Goal: Information Seeking & Learning: Learn about a topic

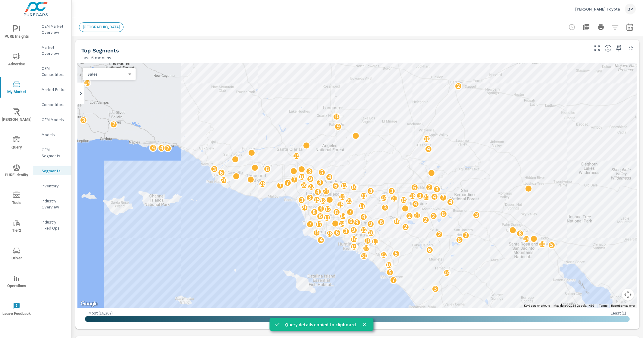
scroll to position [290, 0]
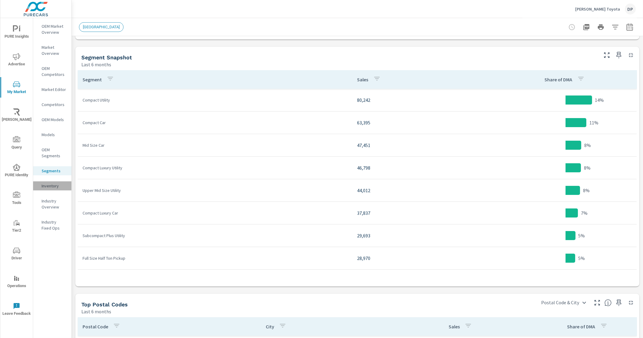
click at [51, 190] on div "Inventory" at bounding box center [52, 185] width 38 height 9
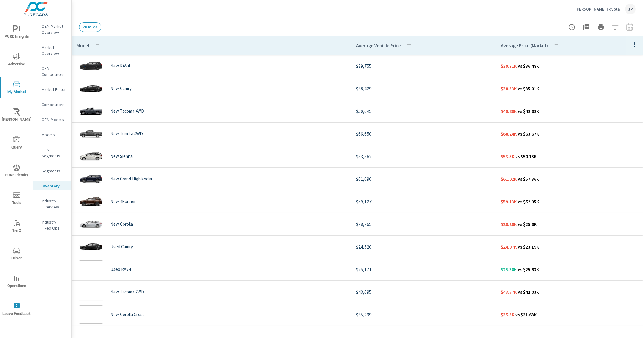
scroll to position [497, 0]
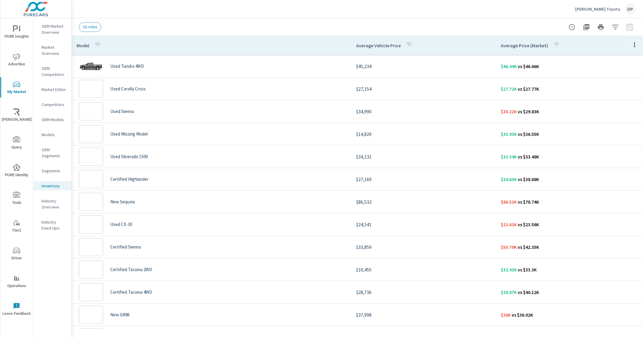
click at [453, 265] on td "$10,455" at bounding box center [423, 269] width 145 height 17
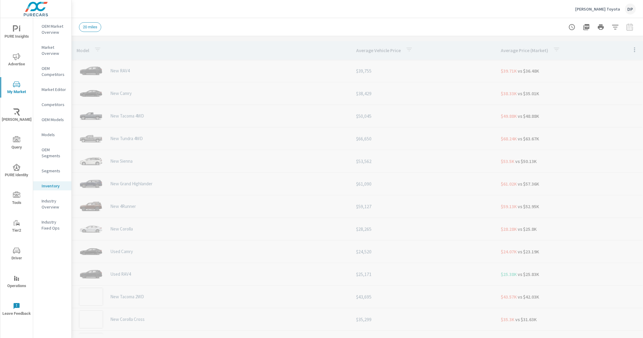
scroll to position [497, 0]
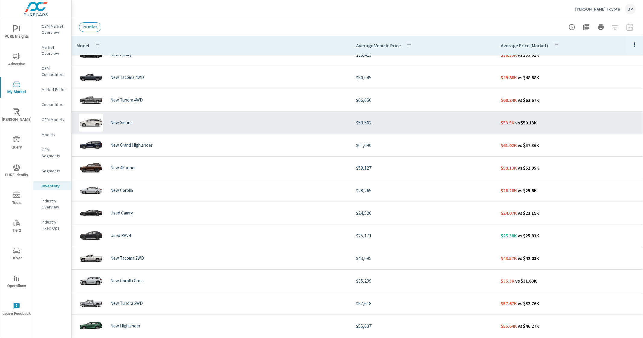
scroll to position [7, 0]
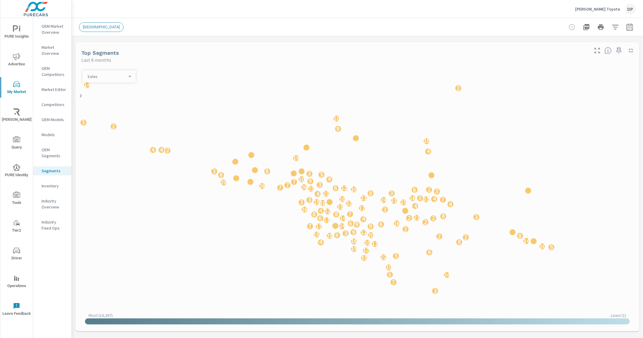
scroll to position [67, 0]
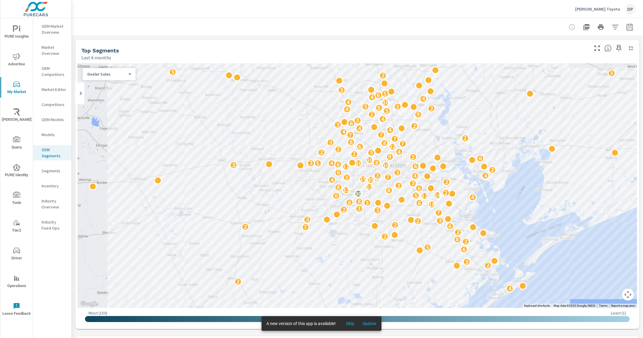
click at [59, 173] on p "Segments" at bounding box center [54, 171] width 25 height 6
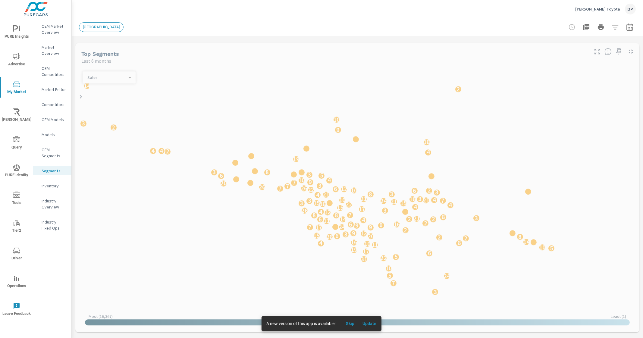
scroll to position [67, 0]
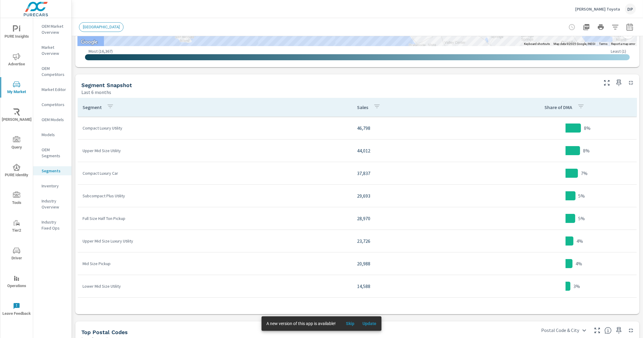
scroll to position [263, 0]
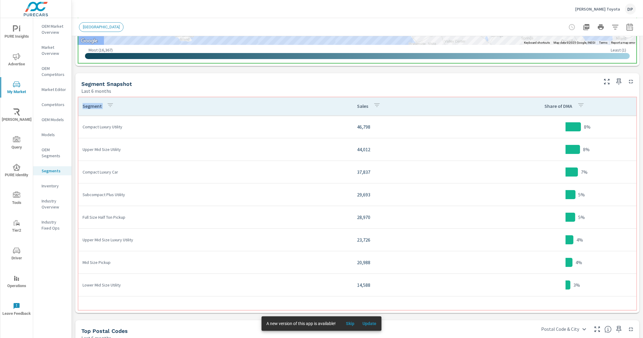
click at [230, 102] on th "Segment" at bounding box center [215, 106] width 275 height 19
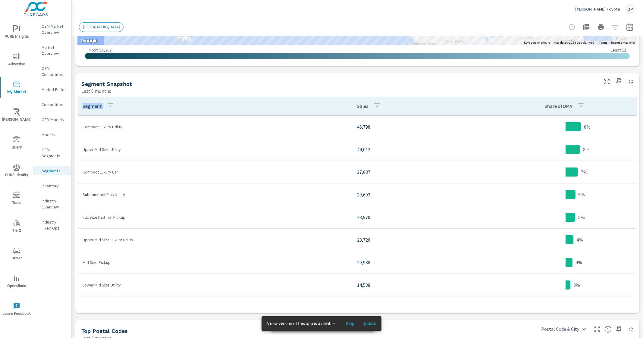
click at [308, 78] on div "Segment Snapshot Last 6 months" at bounding box center [337, 83] width 524 height 21
click at [369, 321] on span "Update" at bounding box center [369, 323] width 14 height 5
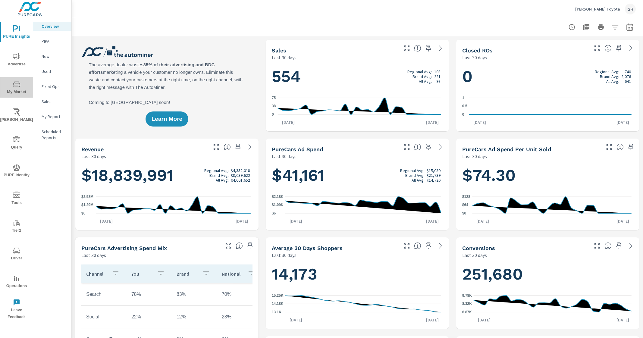
click at [17, 84] on icon "nav menu" at bounding box center [16, 84] width 7 height 7
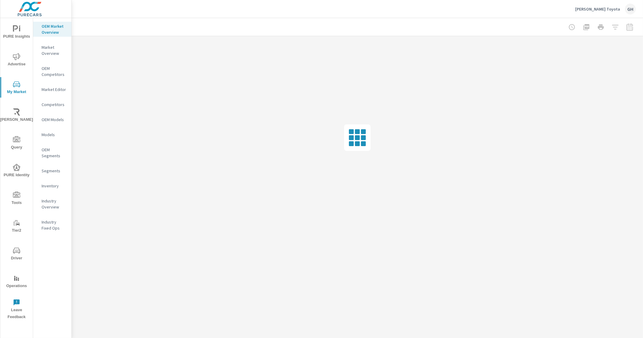
click at [47, 185] on p "Inventory" at bounding box center [54, 186] width 25 height 6
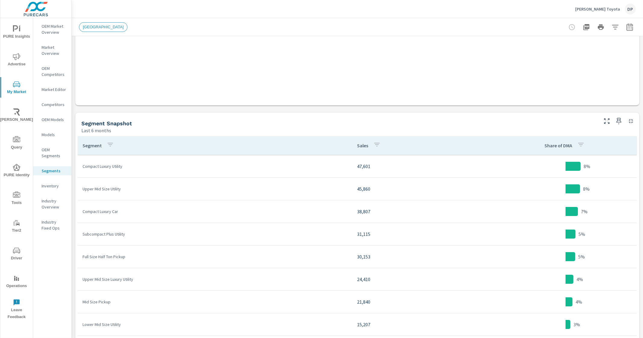
scroll to position [226, 0]
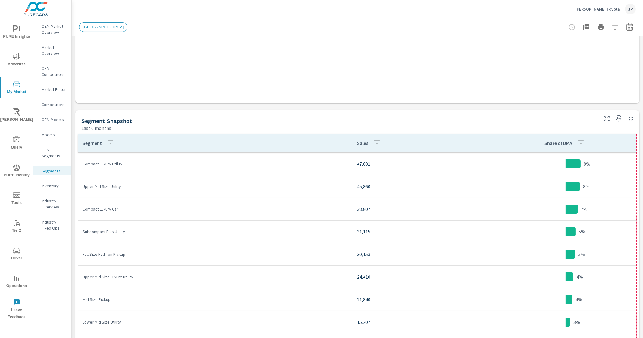
click at [251, 145] on th "Segment" at bounding box center [215, 143] width 275 height 19
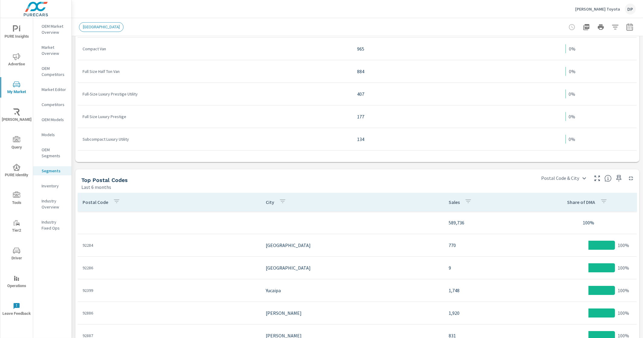
scroll to position [414, 0]
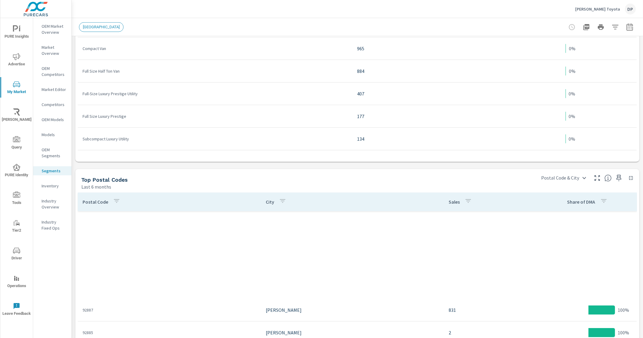
scroll to position [226, 0]
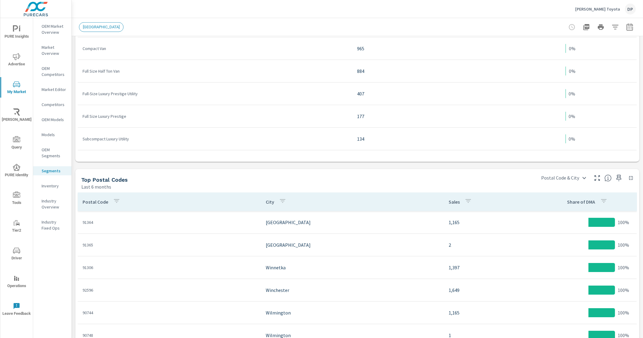
scroll to position [75, 0]
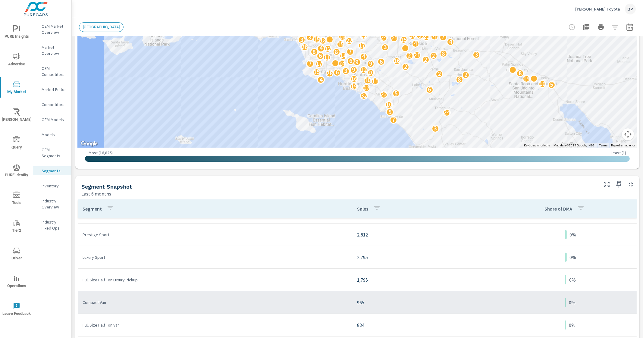
scroll to position [150, 0]
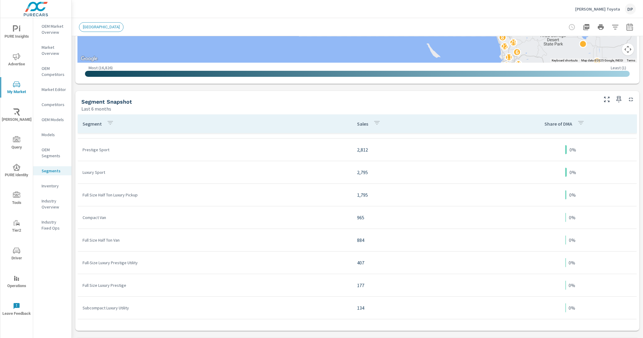
scroll to position [280, 0]
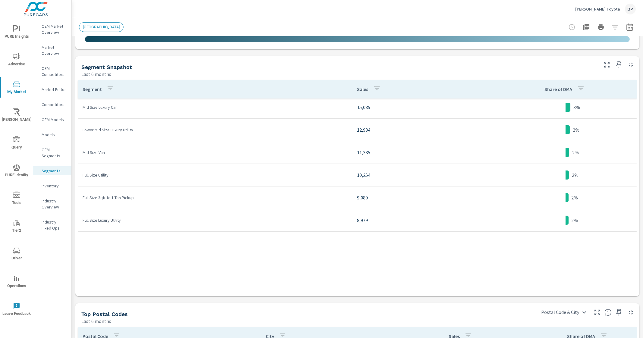
scroll to position [63, 0]
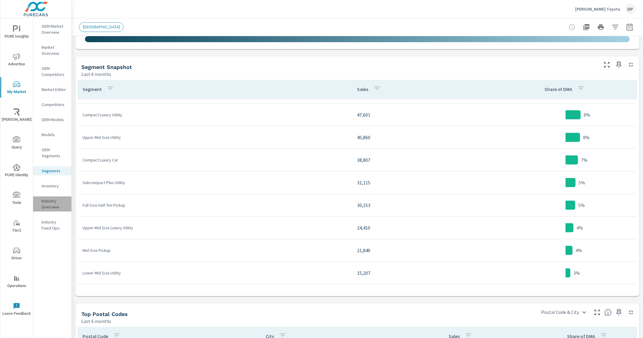
click at [55, 211] on div "Industry Overview" at bounding box center [52, 203] width 38 height 15
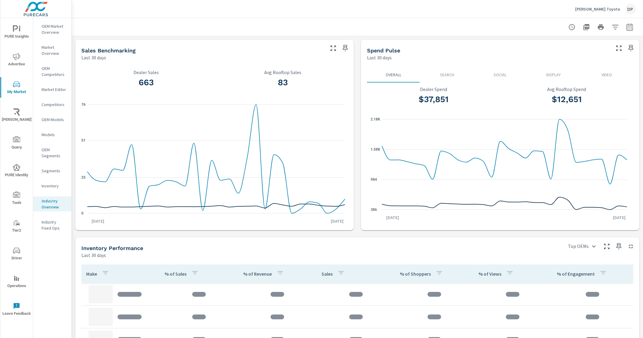
scroll to position [37, 0]
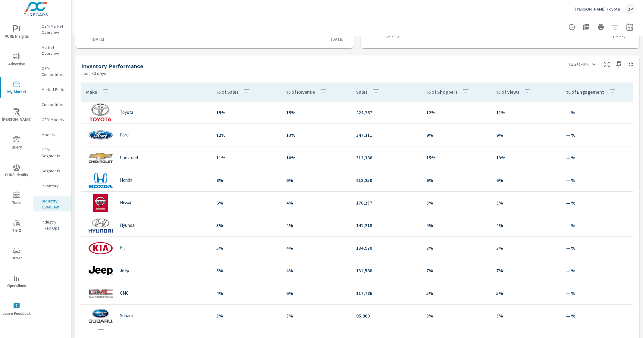
scroll to position [192, 0]
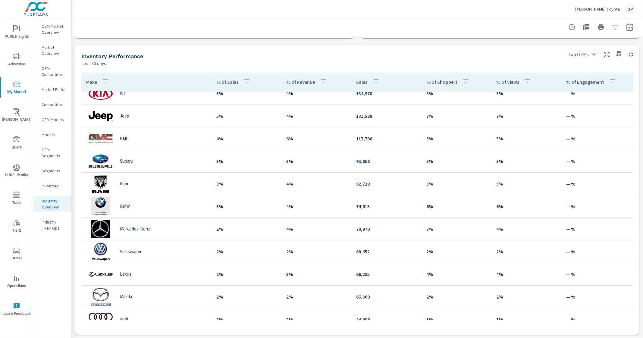
scroll to position [150, 0]
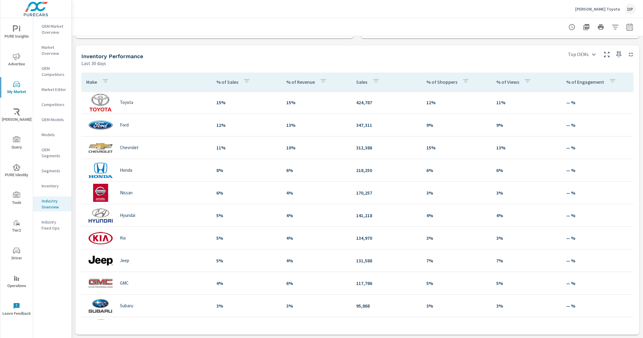
click at [52, 52] on p "Market Overview" at bounding box center [54, 50] width 25 height 12
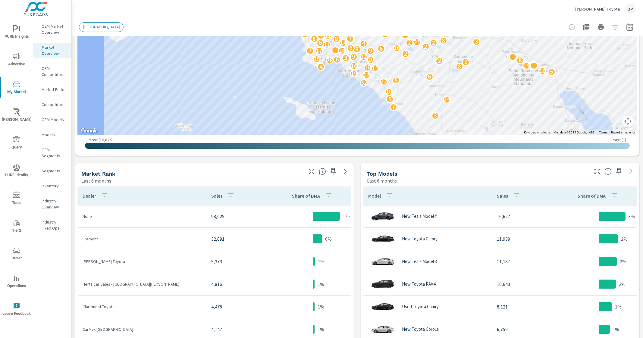
scroll to position [188, 0]
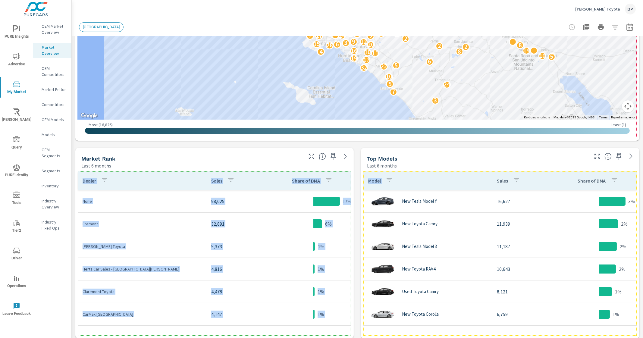
click at [452, 177] on th "Model" at bounding box center [427, 180] width 129 height 19
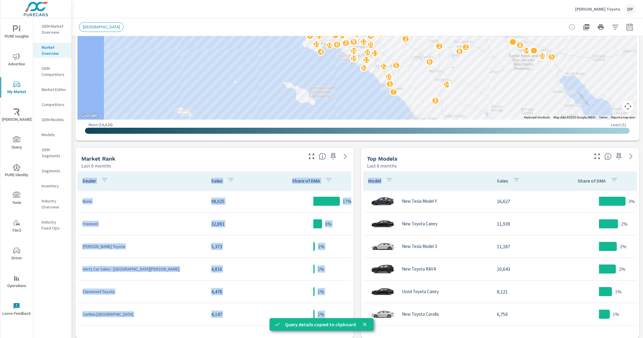
click at [265, 145] on div "Market View Last 6 months ← Move left → Move right ↑ Move up ↓ Move down + Zoom…" at bounding box center [357, 218] width 571 height 741
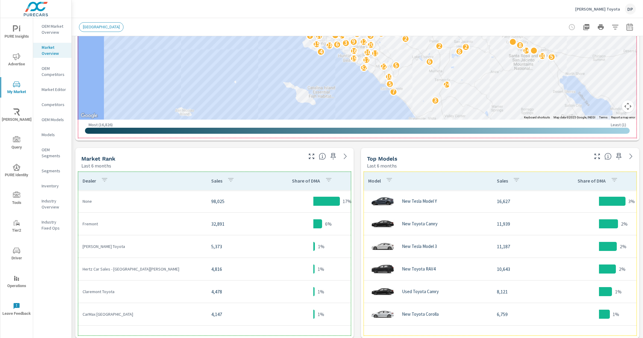
click at [244, 184] on th "Sales" at bounding box center [240, 180] width 69 height 19
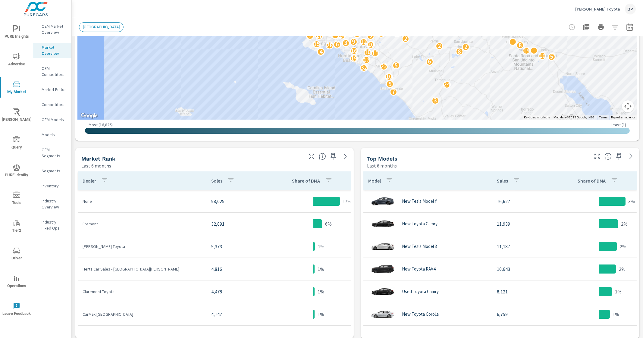
click at [53, 187] on p "Inventory" at bounding box center [54, 186] width 25 height 6
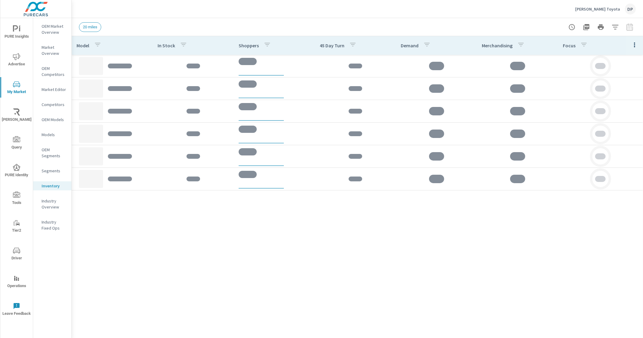
click at [59, 172] on p "Segments" at bounding box center [54, 171] width 25 height 6
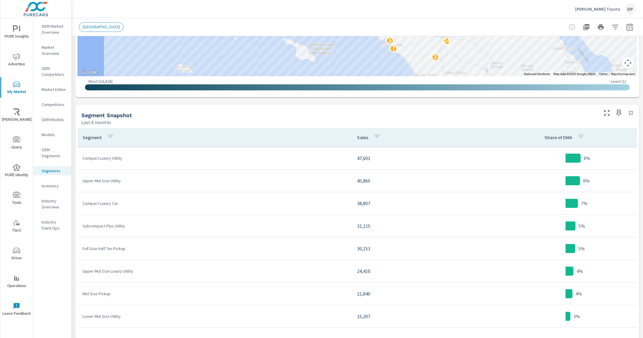
scroll to position [225, 0]
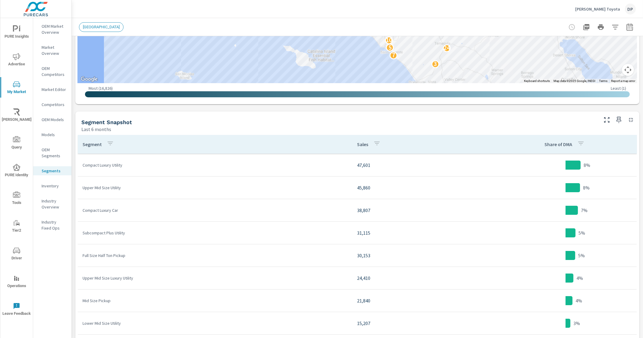
click at [58, 201] on p "Industry Overview" at bounding box center [54, 204] width 25 height 12
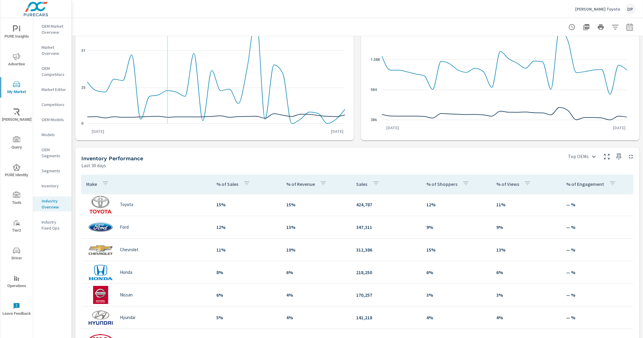
scroll to position [113, 0]
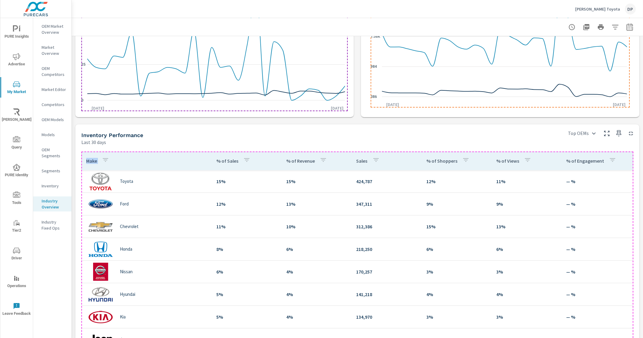
click at [200, 164] on th "Make" at bounding box center [146, 161] width 130 height 19
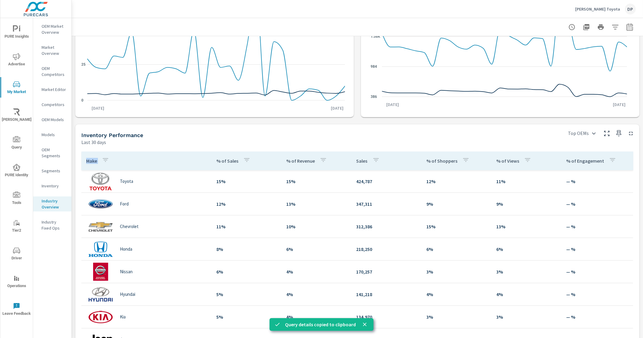
click at [452, 130] on div "Inventory Performance Last 30 days" at bounding box center [318, 134] width 487 height 21
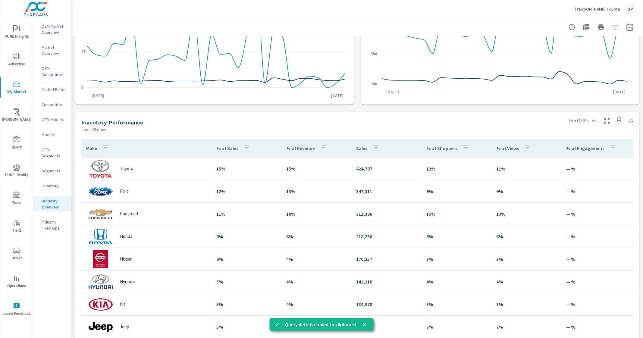
scroll to position [188, 0]
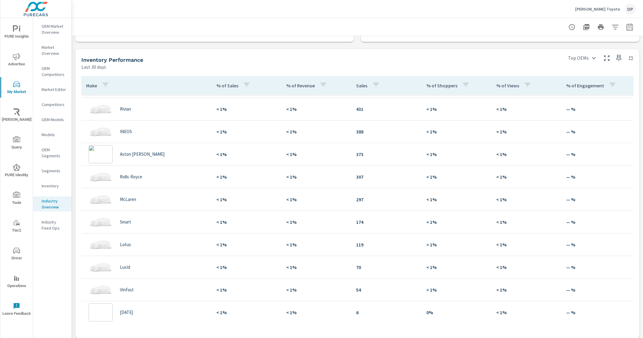
scroll to position [904, 0]
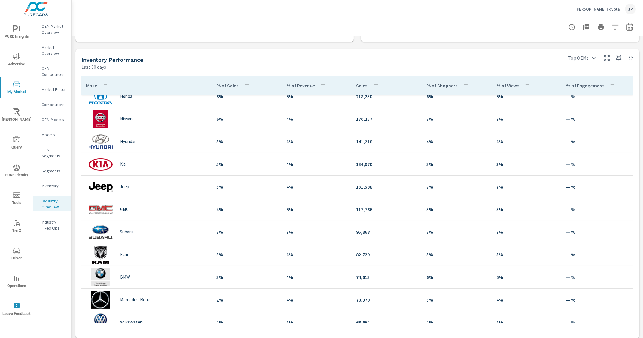
scroll to position [76, 0]
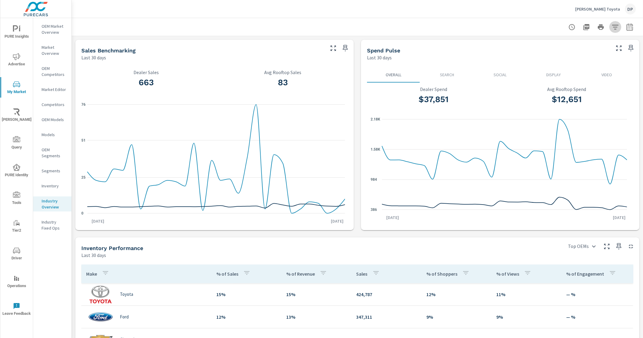
click at [612, 26] on icon "button" at bounding box center [615, 26] width 7 height 7
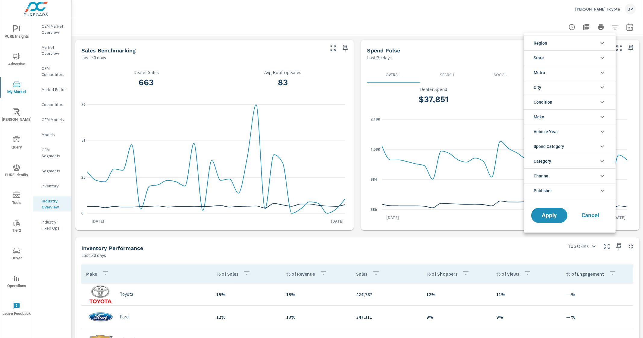
click at [601, 44] on icon "filter options" at bounding box center [602, 42] width 7 height 7
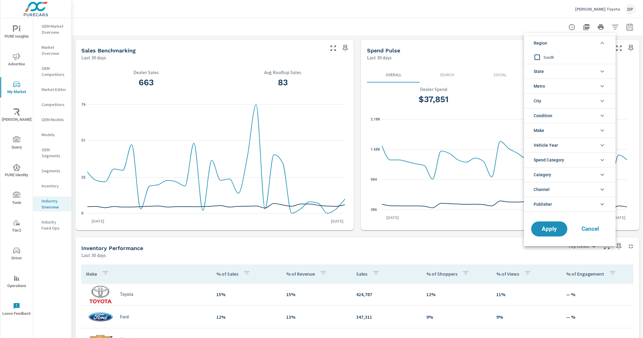
click at [602, 43] on icon "filter options" at bounding box center [602, 43] width 4 height 2
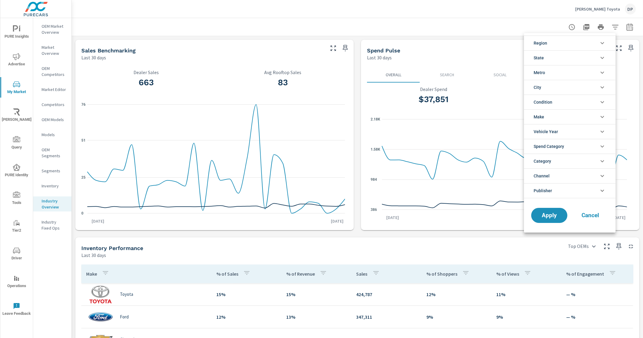
click at [54, 162] on div at bounding box center [321, 169] width 643 height 338
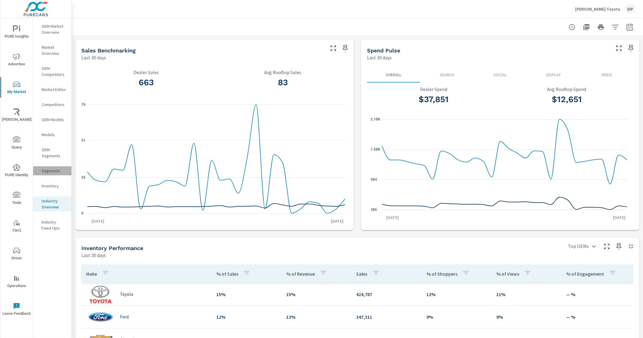
click at [52, 170] on p "Segments" at bounding box center [54, 171] width 25 height 6
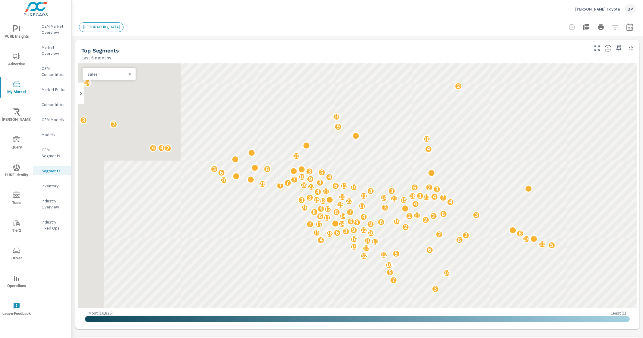
scroll to position [67, 0]
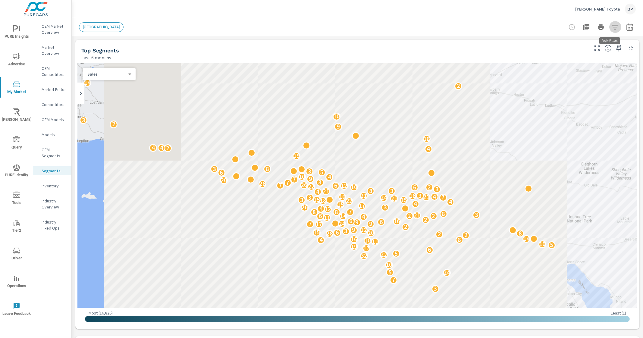
click at [610, 32] on button "button" at bounding box center [615, 27] width 12 height 12
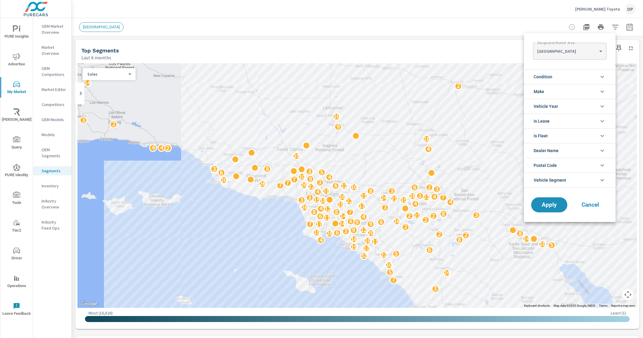
click at [453, 27] on div at bounding box center [321, 169] width 643 height 338
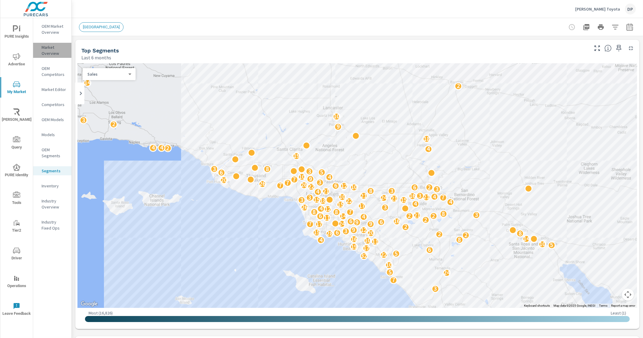
click at [61, 54] on p "Market Overview" at bounding box center [54, 50] width 25 height 12
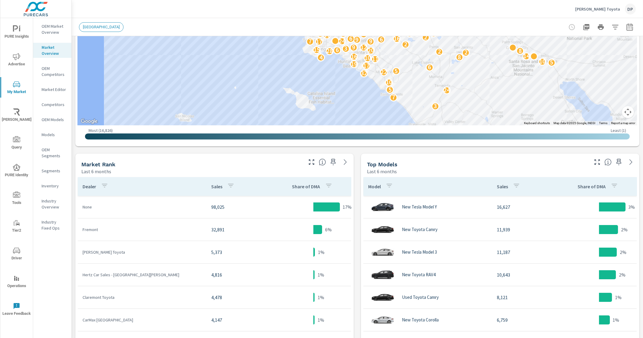
scroll to position [263, 0]
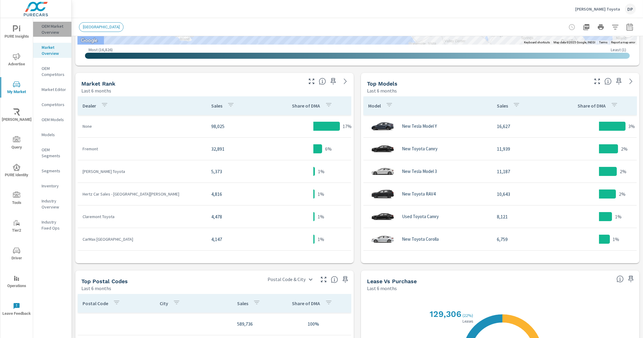
click at [58, 34] on p "OEM Market Overview" at bounding box center [54, 29] width 25 height 12
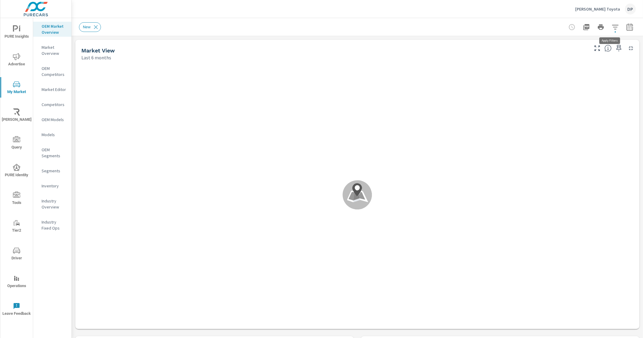
click at [609, 26] on button "button" at bounding box center [615, 27] width 12 height 12
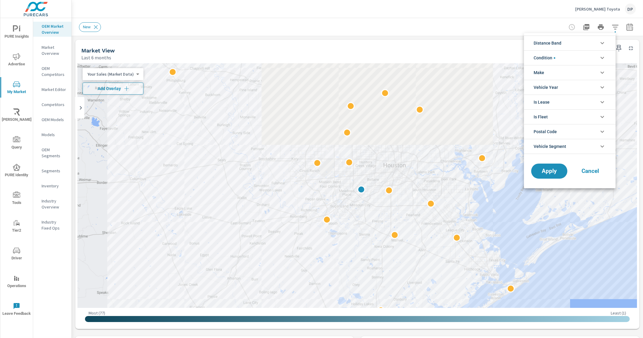
click at [402, 25] on div at bounding box center [321, 169] width 643 height 338
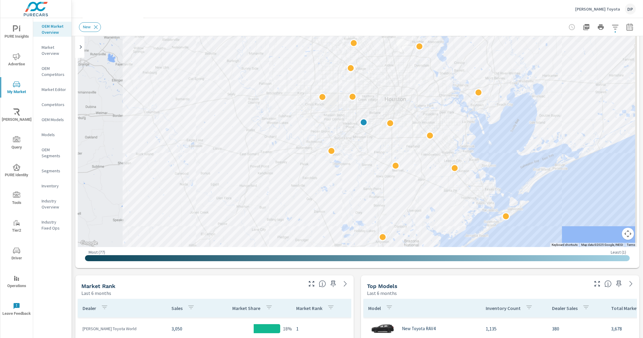
scroll to position [75, 0]
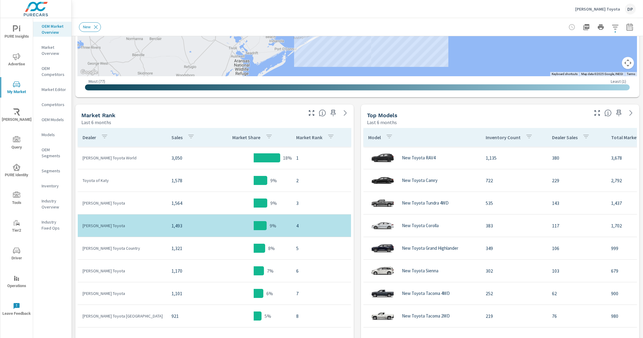
scroll to position [187, 0]
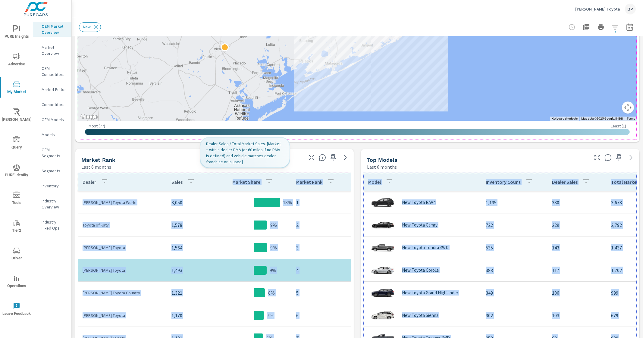
click at [216, 180] on th "Market Share" at bounding box center [253, 182] width 75 height 19
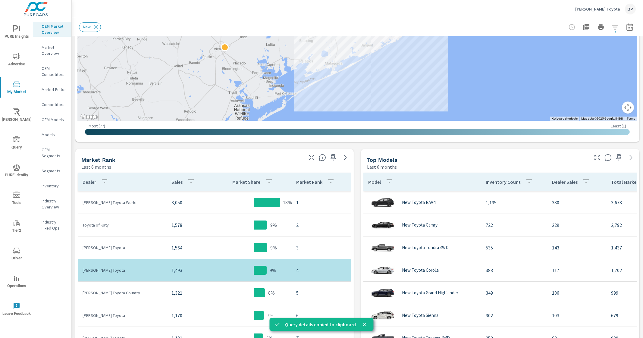
click at [182, 153] on div "Market Rank Last 6 months" at bounding box center [189, 159] width 229 height 21
click at [300, 147] on div "Market View Last 6 months ← Move left → Move right ↑ Move up ↓ Move down + Zoom…" at bounding box center [357, 244] width 571 height 791
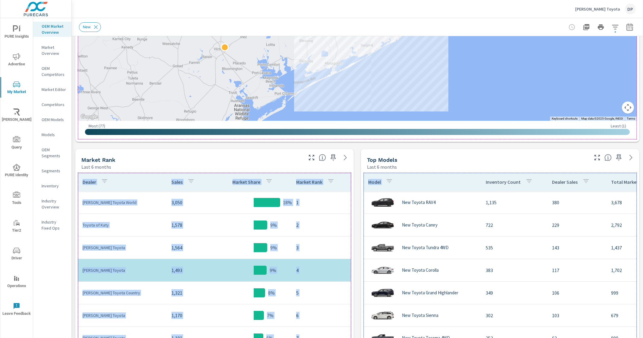
click at [437, 179] on th "Model" at bounding box center [421, 182] width 117 height 19
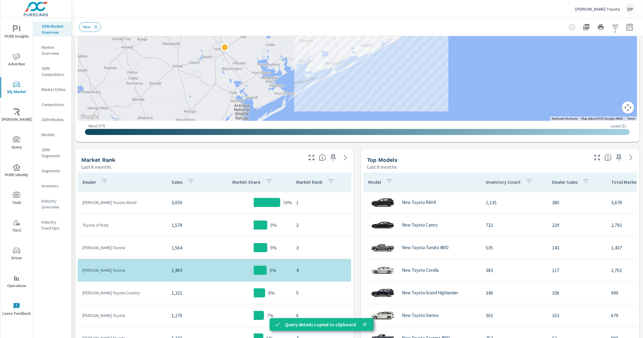
click at [453, 144] on div "Market View Last 6 months ← Move left → Move right ↑ Move up ↓ Move down + Zoom…" at bounding box center [357, 244] width 571 height 791
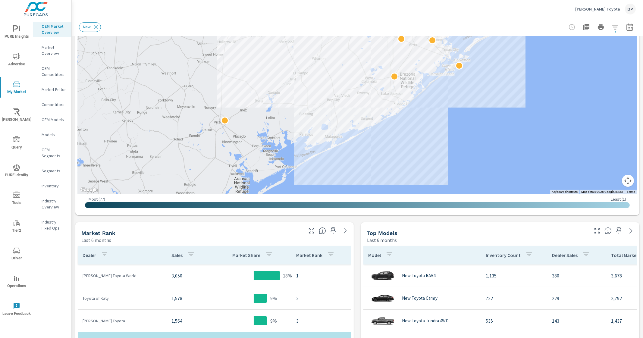
scroll to position [112, 0]
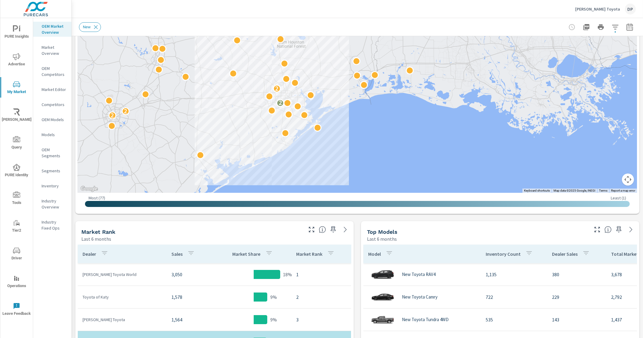
scroll to position [112, 0]
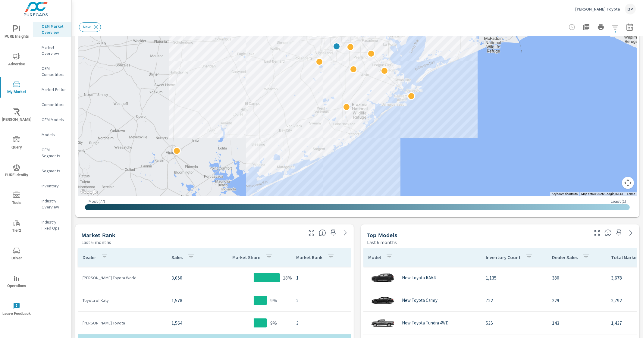
drag, startPoint x: 273, startPoint y: 126, endPoint x: 370, endPoint y: 180, distance: 111.4
click at [370, 179] on div at bounding box center [357, 73] width 559 height 245
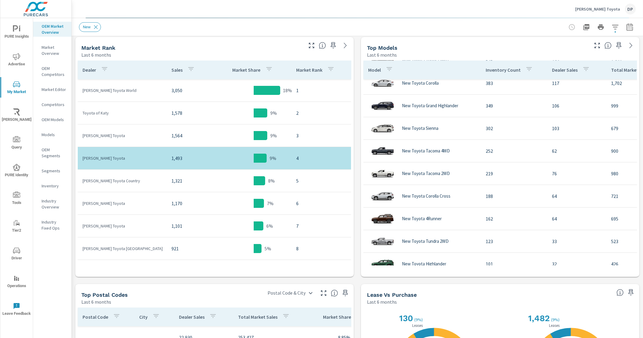
scroll to position [300, 0]
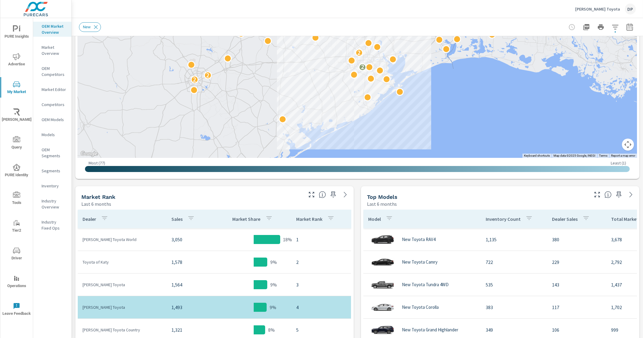
scroll to position [149, 0]
